Goal: Information Seeking & Learning: Check status

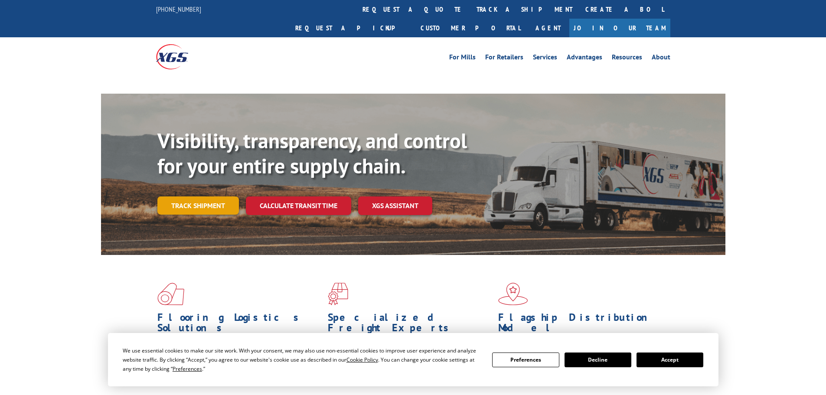
click at [216, 196] on link "Track shipment" at bounding box center [198, 205] width 82 height 18
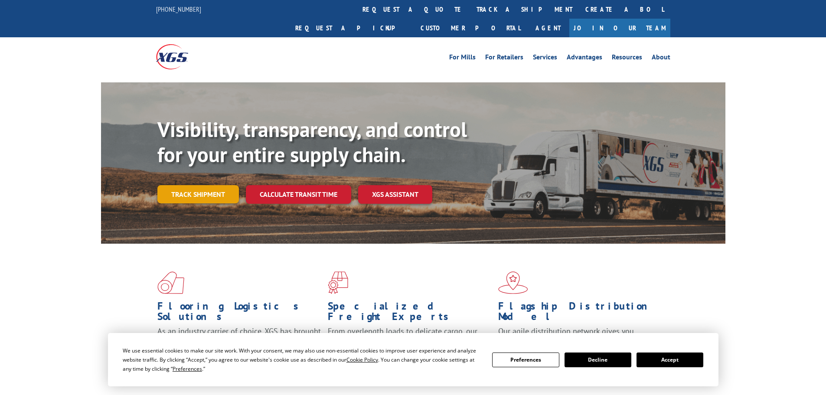
click at [200, 185] on link "Track shipment" at bounding box center [198, 194] width 82 height 18
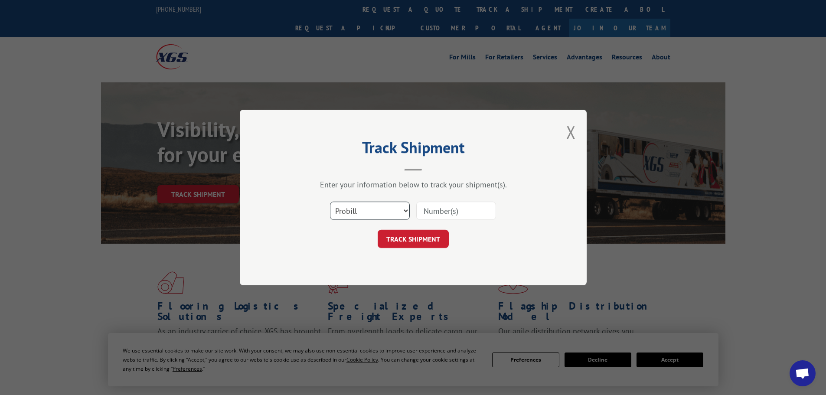
click at [349, 210] on select "Select category... Probill BOL PO" at bounding box center [370, 211] width 80 height 18
select select "po"
click at [330, 202] on select "Select category... Probill BOL PO" at bounding box center [370, 211] width 80 height 18
click at [436, 209] on input at bounding box center [456, 211] width 80 height 18
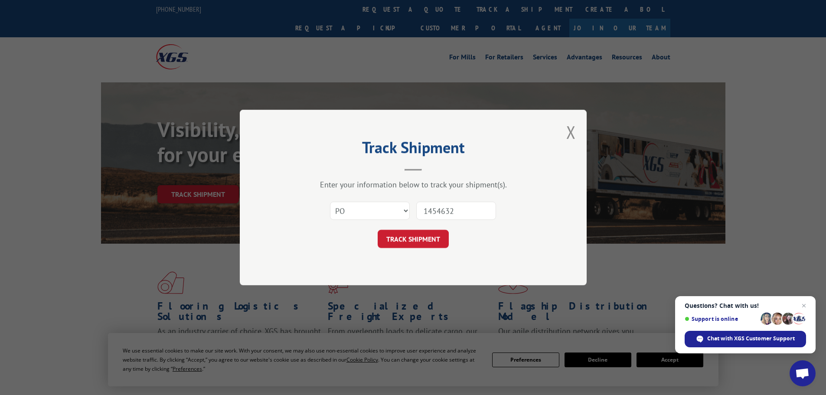
type input "14546328"
click button "TRACK SHIPMENT" at bounding box center [413, 239] width 71 height 18
